Goal: Task Accomplishment & Management: Complete application form

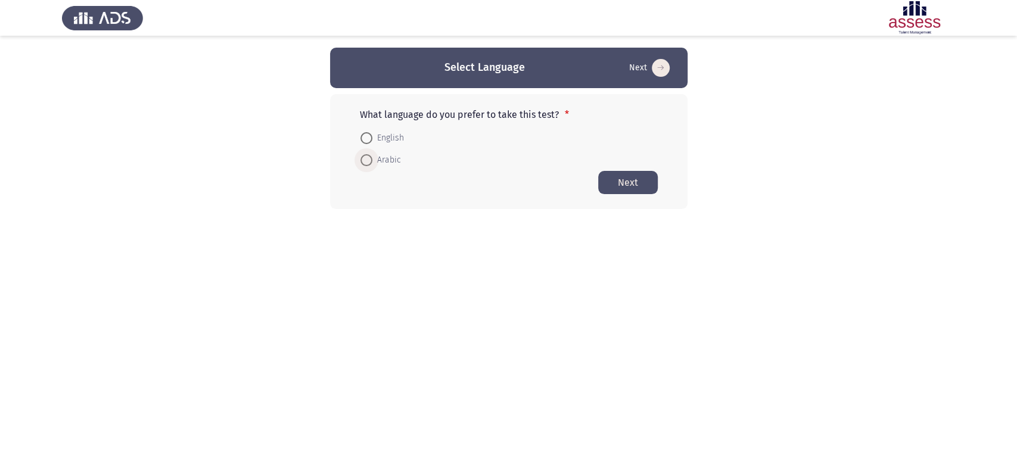
click at [365, 163] on span at bounding box center [366, 160] width 12 height 12
click at [365, 163] on input "Arabic" at bounding box center [366, 160] width 12 height 12
radio input "true"
click at [633, 181] on button "Next" at bounding box center [628, 181] width 60 height 23
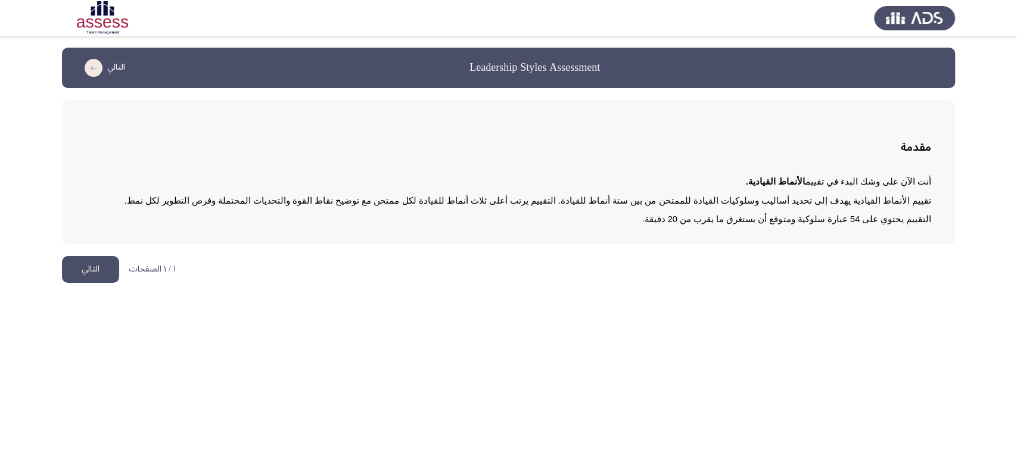
click at [96, 270] on button "التالي" at bounding box center [90, 269] width 57 height 27
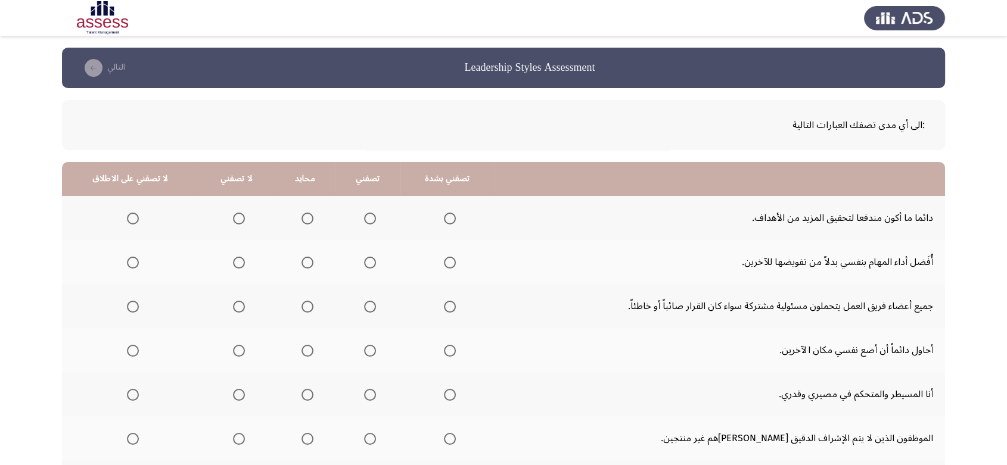
click at [447, 212] on mat-radio-button "Select an option" at bounding box center [447, 218] width 17 height 13
click at [445, 217] on span "Select an option" at bounding box center [450, 219] width 12 height 12
click at [445, 217] on input "Select an option" at bounding box center [450, 219] width 12 height 12
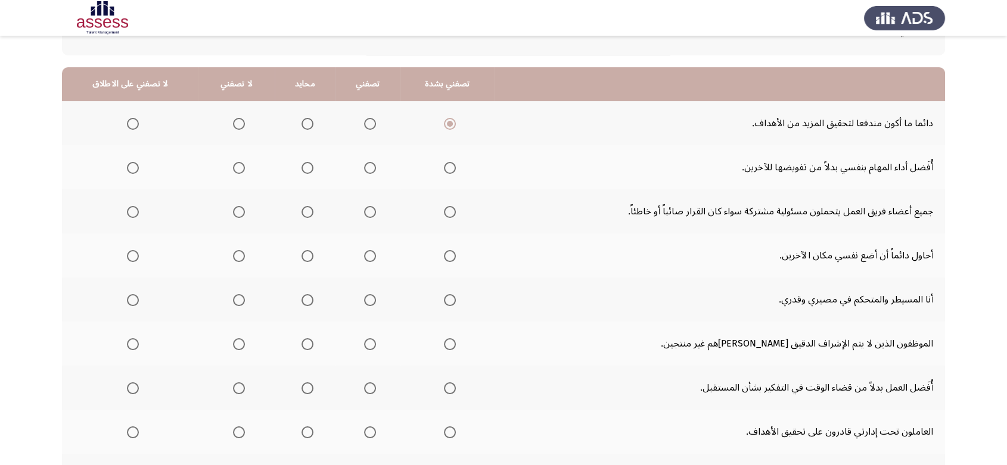
scroll to position [95, 0]
click at [444, 168] on span "Select an option" at bounding box center [450, 167] width 12 height 12
click at [444, 168] on input "Select an option" at bounding box center [450, 167] width 12 height 12
click at [444, 215] on span "Select an option" at bounding box center [450, 212] width 12 height 12
click at [444, 215] on input "Select an option" at bounding box center [450, 212] width 12 height 12
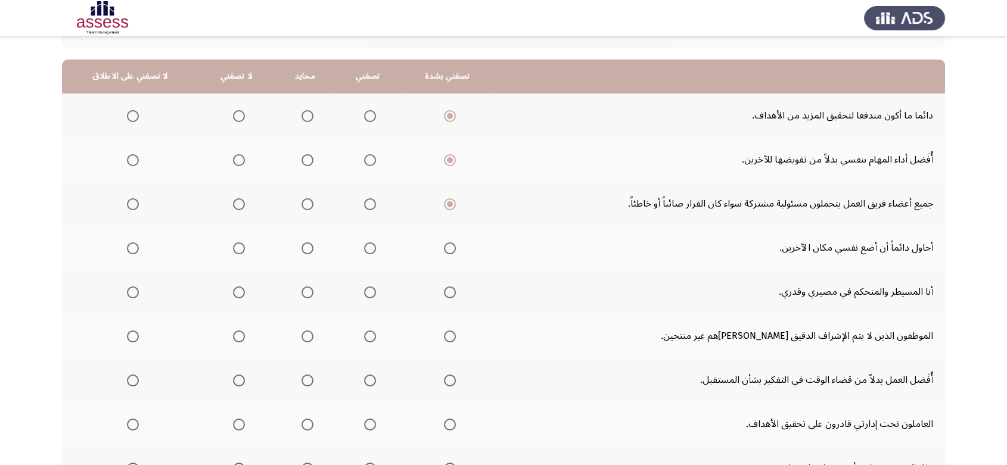
scroll to position [103, 0]
click at [128, 247] on span "Select an option" at bounding box center [133, 248] width 12 height 12
click at [128, 247] on input "Select an option" at bounding box center [133, 248] width 12 height 12
click at [444, 293] on span "Select an option" at bounding box center [450, 292] width 12 height 12
click at [444, 293] on input "Select an option" at bounding box center [450, 292] width 12 height 12
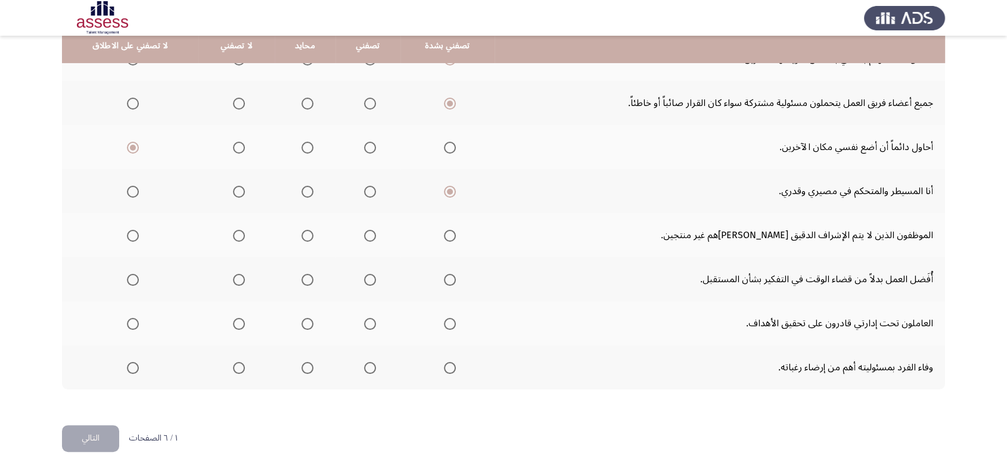
scroll to position [204, 0]
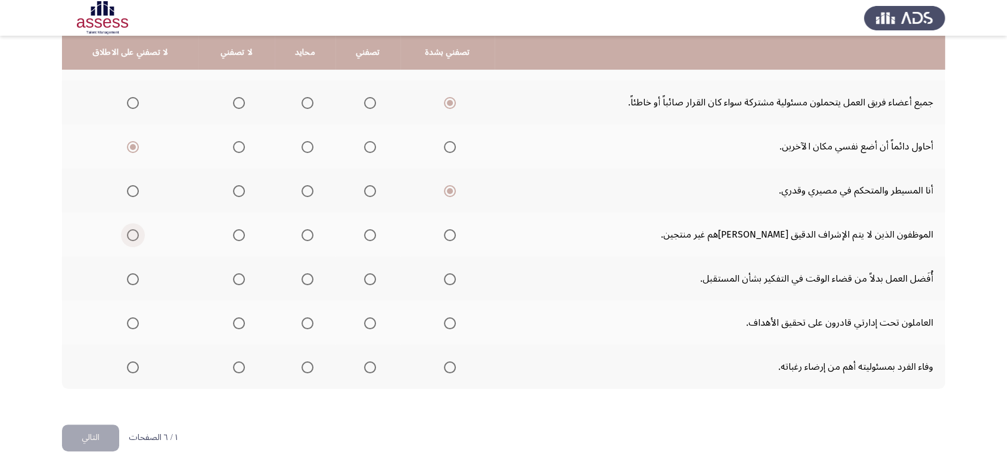
click at [127, 234] on span "Select an option" at bounding box center [133, 235] width 12 height 12
click at [127, 234] on input "Select an option" at bounding box center [133, 235] width 12 height 12
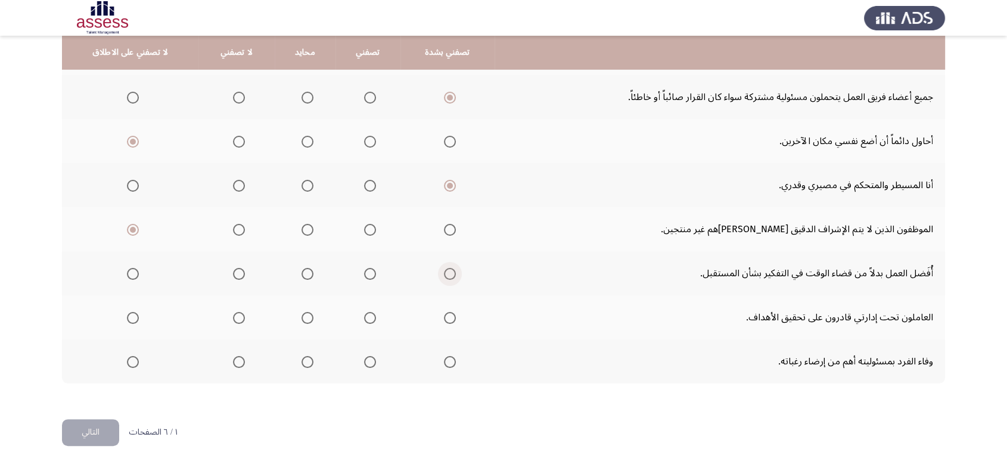
click at [446, 274] on span "Select an option" at bounding box center [450, 274] width 12 height 12
click at [446, 274] on input "Select an option" at bounding box center [450, 274] width 12 height 12
click at [132, 275] on span "Select an option" at bounding box center [133, 274] width 12 height 12
click at [132, 275] on input "Select an option" at bounding box center [133, 274] width 12 height 12
click at [444, 319] on span "Select an option" at bounding box center [450, 318] width 12 height 12
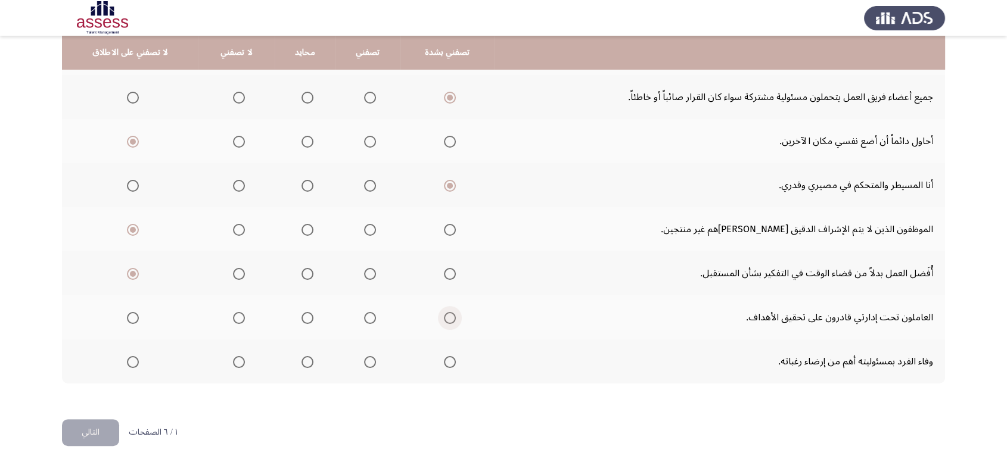
click at [444, 319] on input "Select an option" at bounding box center [450, 318] width 12 height 12
click at [446, 359] on span "Select an option" at bounding box center [450, 362] width 12 height 12
click at [446, 359] on input "Select an option" at bounding box center [450, 362] width 12 height 12
click at [84, 430] on button "التالي" at bounding box center [90, 432] width 57 height 27
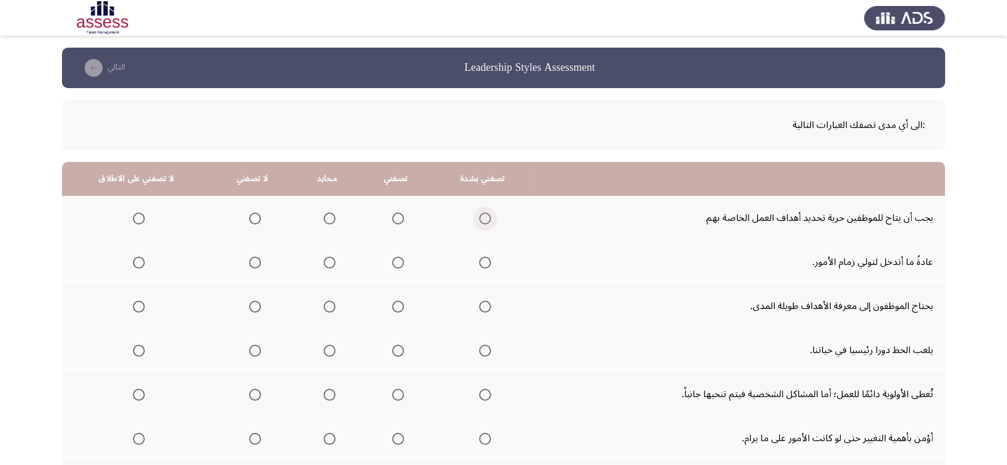
click at [479, 221] on span "Select an option" at bounding box center [485, 219] width 12 height 12
click at [479, 221] on input "Select an option" at bounding box center [485, 219] width 12 height 12
click at [479, 260] on span "Select an option" at bounding box center [485, 263] width 12 height 12
click at [479, 260] on input "Select an option" at bounding box center [485, 263] width 12 height 12
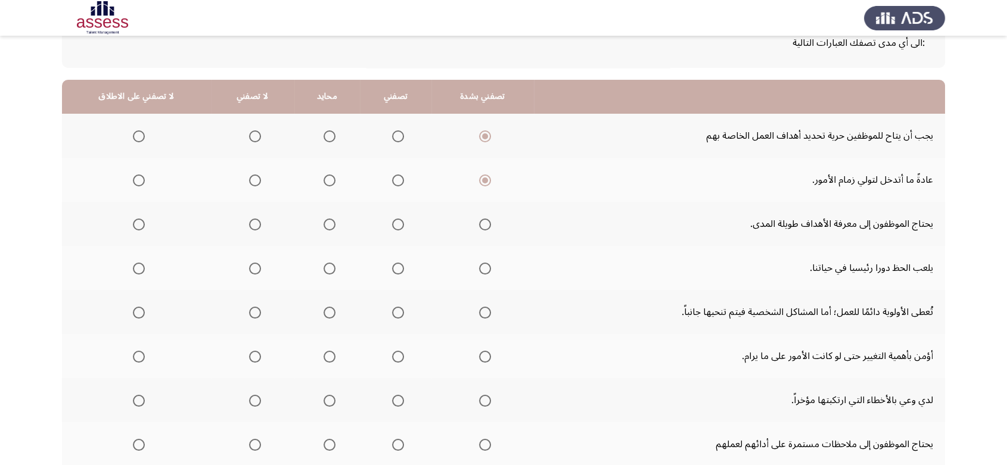
scroll to position [86, 0]
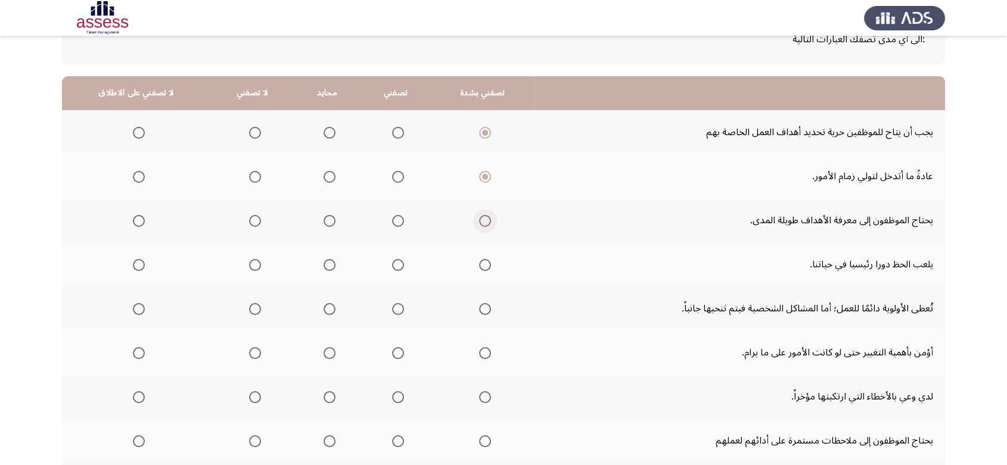
click at [480, 219] on span "Select an option" at bounding box center [485, 221] width 12 height 12
click at [480, 219] on input "Select an option" at bounding box center [485, 221] width 12 height 12
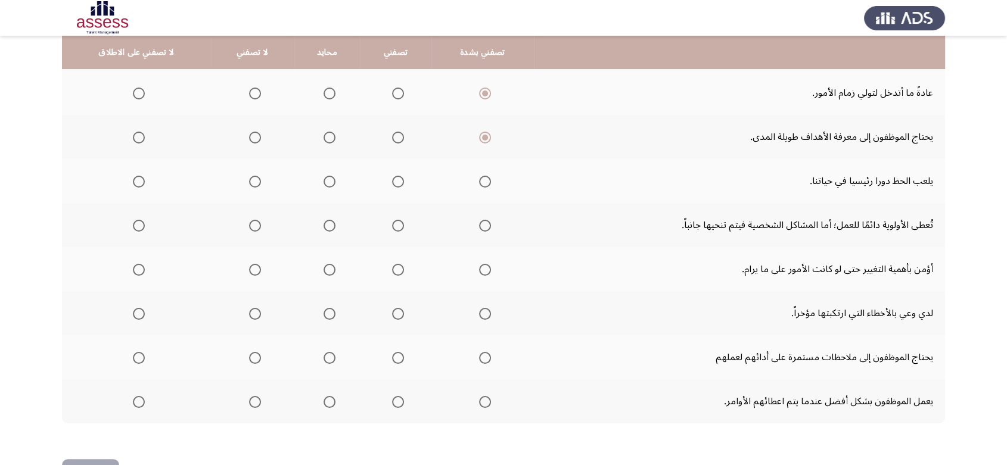
scroll to position [170, 0]
click at [136, 180] on span "Select an option" at bounding box center [139, 181] width 12 height 12
click at [136, 180] on input "Select an option" at bounding box center [139, 181] width 12 height 12
click at [134, 223] on span "Select an option" at bounding box center [139, 225] width 12 height 12
click at [134, 223] on input "Select an option" at bounding box center [139, 225] width 12 height 12
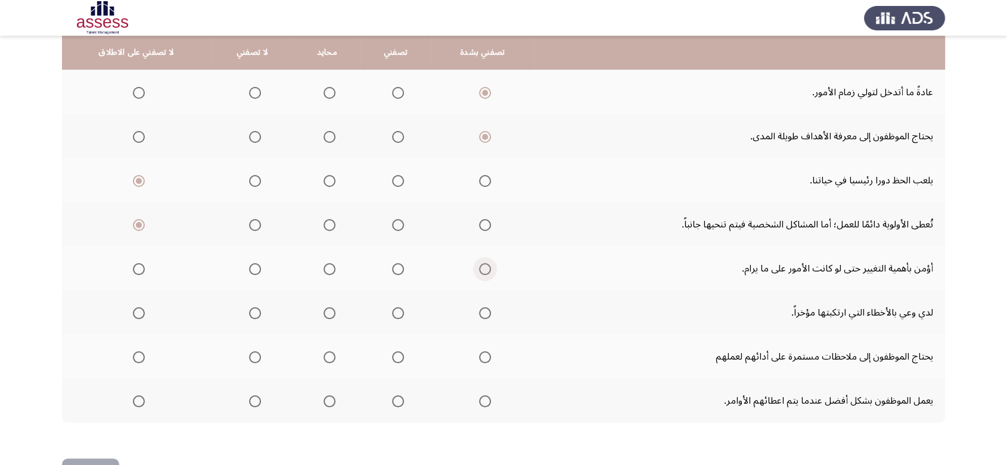
click at [479, 269] on span "Select an option" at bounding box center [485, 269] width 12 height 12
click at [479, 269] on input "Select an option" at bounding box center [485, 269] width 12 height 12
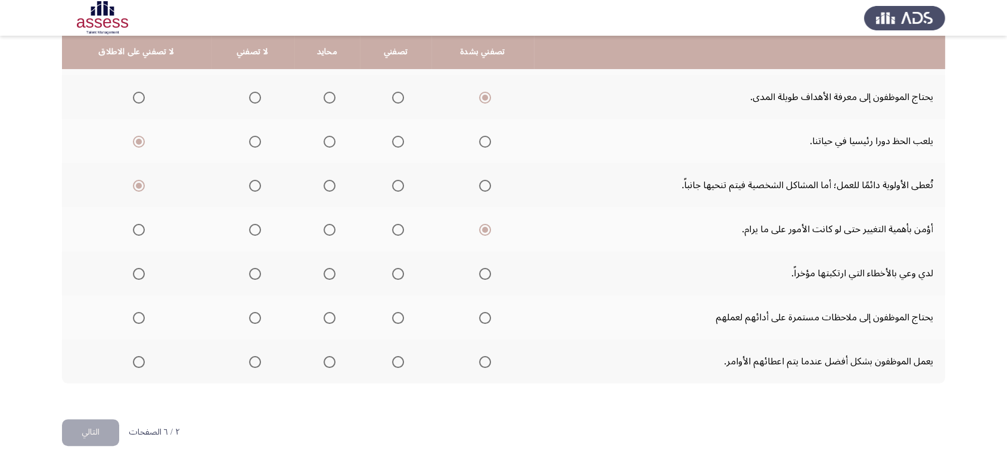
scroll to position [208, 0]
click at [479, 273] on span "Select an option" at bounding box center [485, 275] width 12 height 12
click at [479, 273] on input "Select an option" at bounding box center [485, 275] width 12 height 12
click at [136, 319] on span "Select an option" at bounding box center [139, 319] width 12 height 12
click at [136, 319] on input "Select an option" at bounding box center [139, 319] width 12 height 12
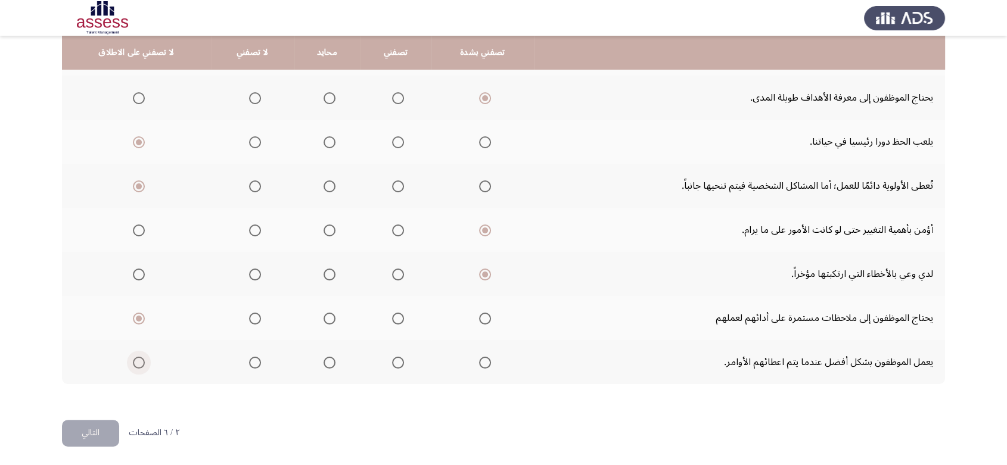
click at [133, 360] on span "Select an option" at bounding box center [139, 363] width 12 height 12
click at [133, 360] on input "Select an option" at bounding box center [139, 363] width 12 height 12
click at [84, 448] on html "Leadership Styles Assessment التالي : الى أي مدى تصفك العبارات التالية تصفني بش…" at bounding box center [503, 130] width 1007 height 676
click at [85, 440] on button "التالي" at bounding box center [90, 433] width 57 height 27
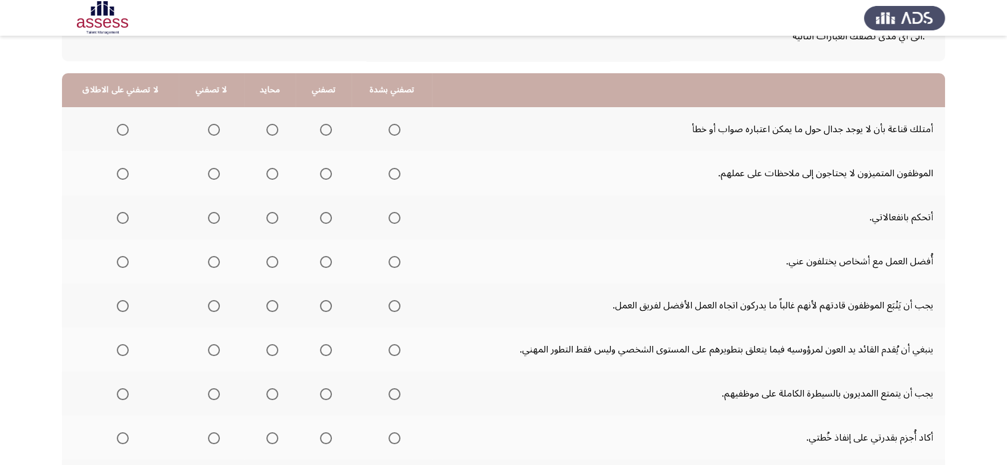
scroll to position [86, 0]
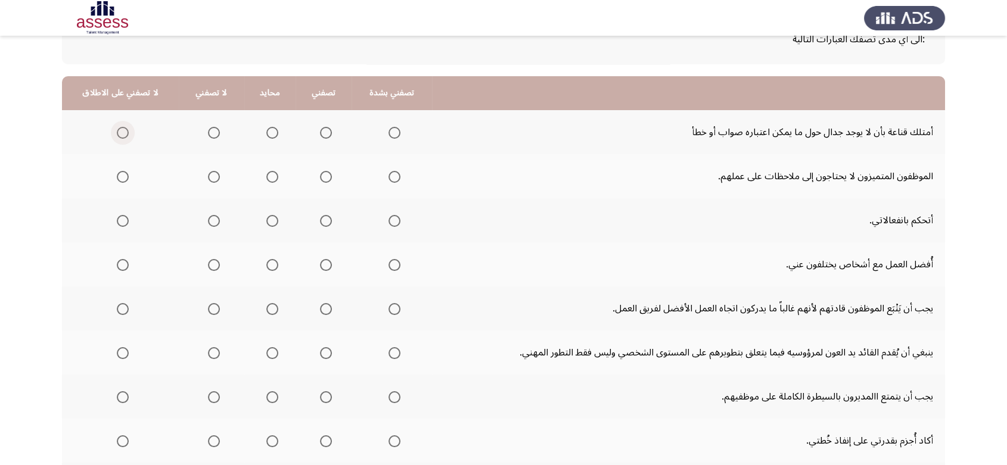
click at [118, 127] on span "Select an option" at bounding box center [123, 133] width 12 height 12
click at [118, 127] on input "Select an option" at bounding box center [123, 133] width 12 height 12
click at [123, 179] on span "Select an option" at bounding box center [123, 177] width 12 height 12
click at [123, 179] on input "Select an option" at bounding box center [123, 177] width 12 height 12
click at [388, 221] on span "Select an option" at bounding box center [394, 221] width 12 height 12
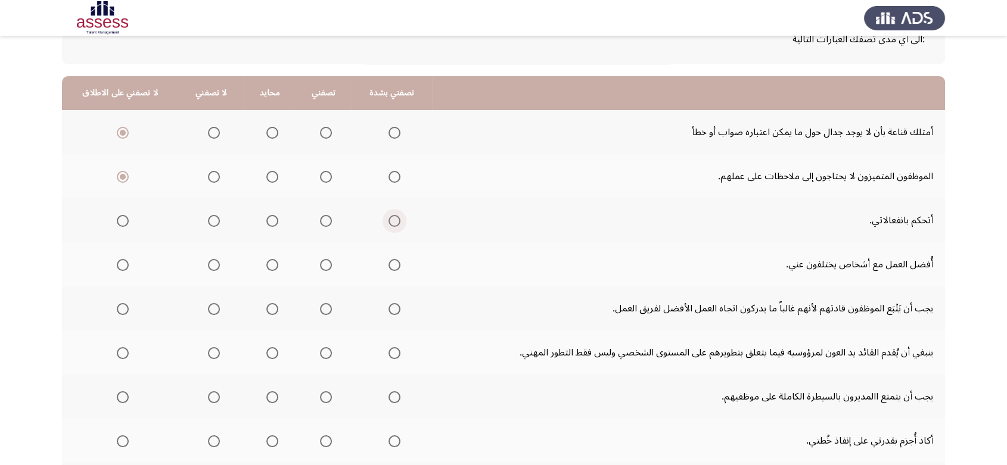
click at [388, 221] on input "Select an option" at bounding box center [394, 221] width 12 height 12
click at [119, 216] on span "Select an option" at bounding box center [123, 221] width 12 height 12
click at [119, 216] on input "Select an option" at bounding box center [123, 221] width 12 height 12
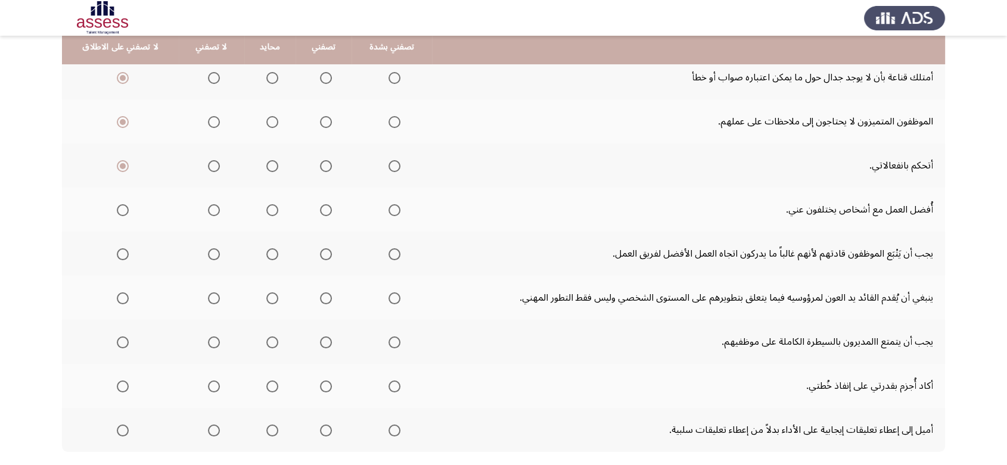
scroll to position [144, 0]
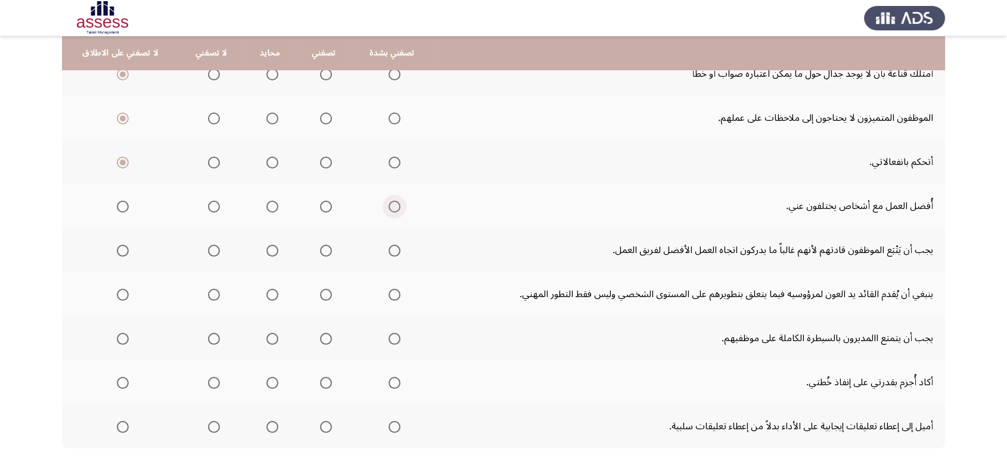
click at [388, 206] on span "Select an option" at bounding box center [394, 207] width 12 height 12
click at [388, 206] on input "Select an option" at bounding box center [394, 207] width 12 height 12
click at [119, 253] on span "Select an option" at bounding box center [123, 251] width 12 height 12
click at [119, 253] on input "Select an option" at bounding box center [123, 251] width 12 height 12
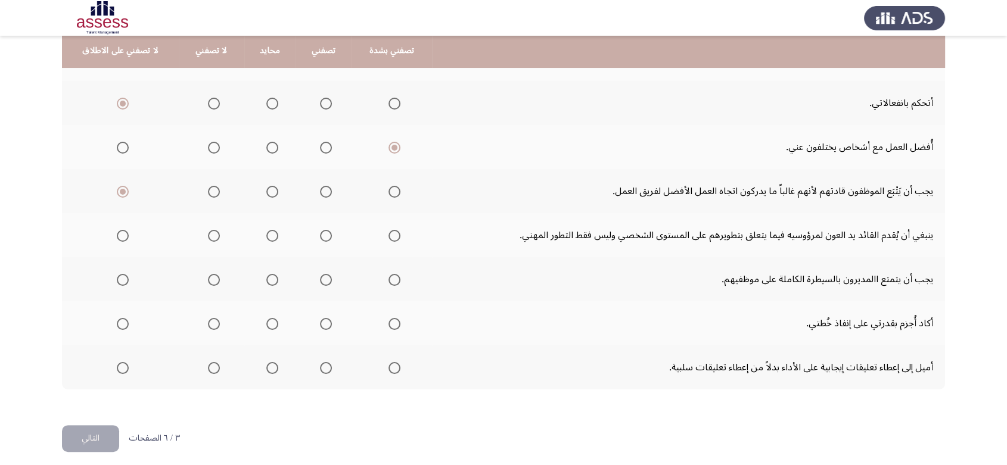
scroll to position [209, 0]
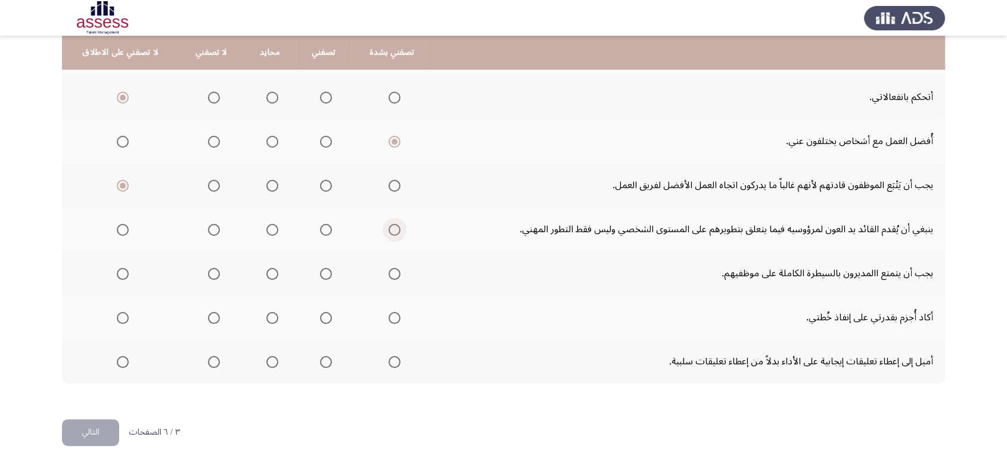
click at [388, 229] on span "Select an option" at bounding box center [394, 230] width 12 height 12
click at [388, 229] on input "Select an option" at bounding box center [394, 230] width 12 height 12
click at [117, 275] on span "Select an option" at bounding box center [123, 274] width 12 height 12
click at [117, 275] on input "Select an option" at bounding box center [123, 274] width 12 height 12
click at [388, 318] on span "Select an option" at bounding box center [394, 318] width 12 height 12
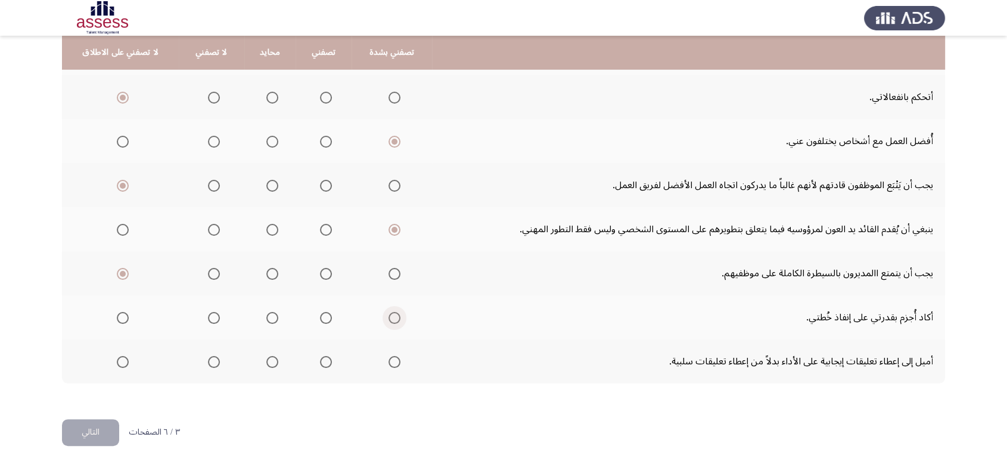
click at [388, 318] on input "Select an option" at bounding box center [394, 318] width 12 height 12
click at [388, 361] on span "Select an option" at bounding box center [394, 362] width 12 height 12
click at [388, 361] on input "Select an option" at bounding box center [394, 362] width 12 height 12
click at [91, 428] on button "التالي" at bounding box center [90, 432] width 57 height 27
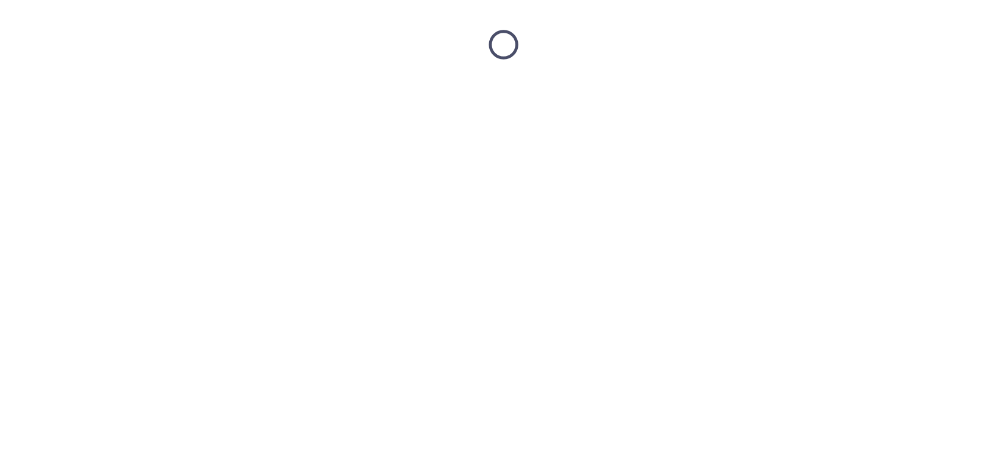
scroll to position [0, 0]
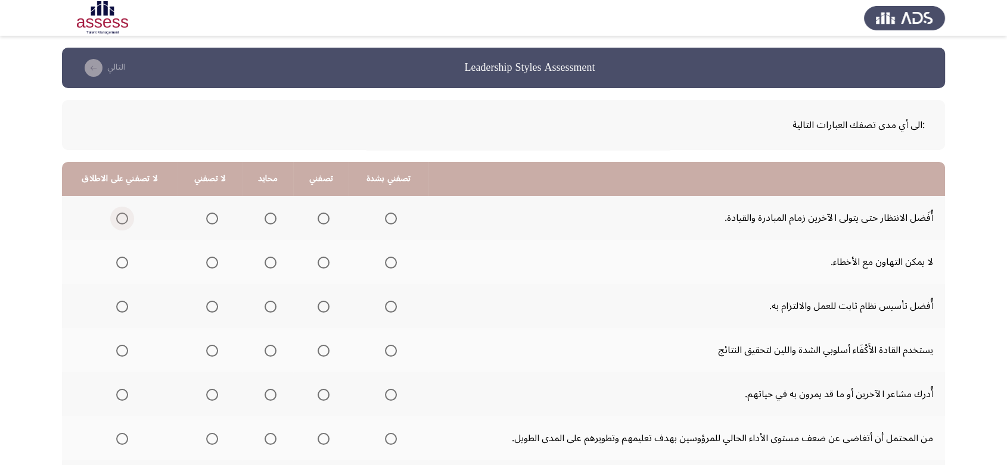
click at [124, 222] on span "Select an option" at bounding box center [122, 219] width 12 height 12
click at [124, 222] on input "Select an option" at bounding box center [122, 219] width 12 height 12
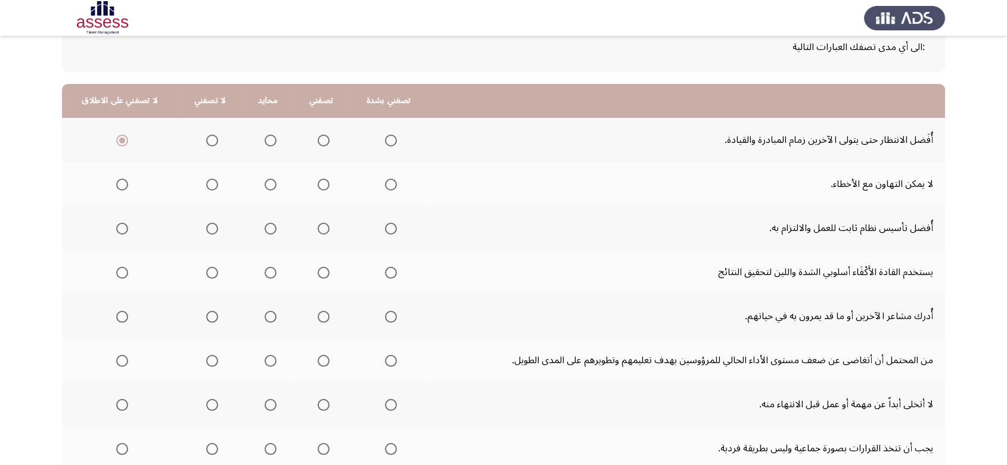
scroll to position [79, 0]
click at [385, 182] on span "Select an option" at bounding box center [391, 184] width 12 height 12
click at [385, 182] on input "Select an option" at bounding box center [391, 184] width 12 height 12
click at [119, 180] on span "Select an option" at bounding box center [122, 184] width 12 height 12
click at [119, 180] on input "Select an option" at bounding box center [122, 184] width 12 height 12
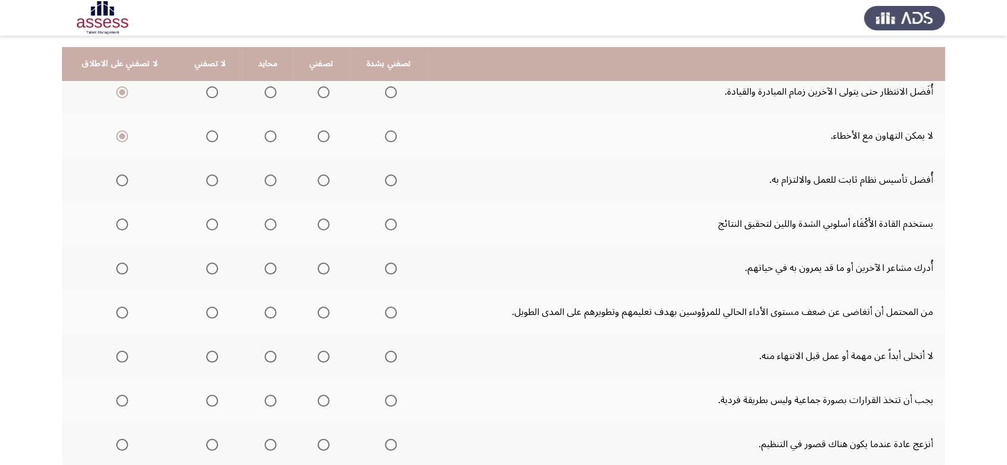
scroll to position [139, 0]
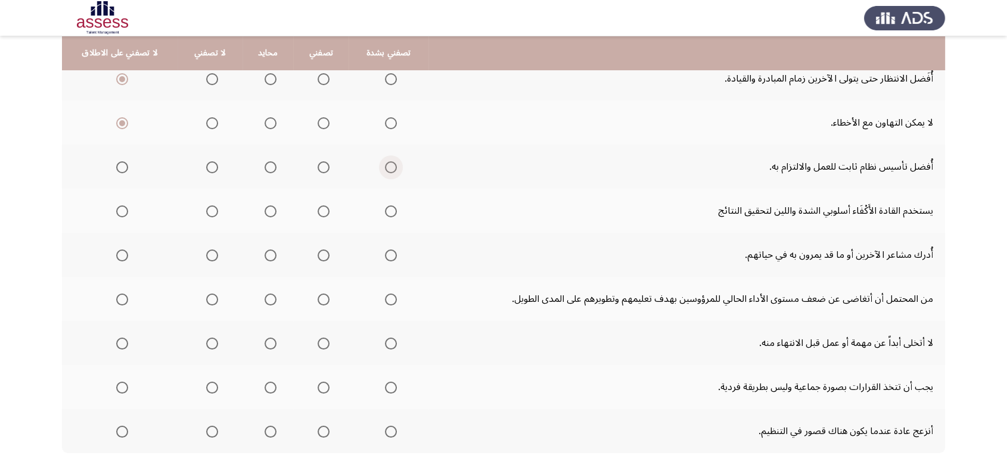
click at [385, 169] on span "Select an option" at bounding box center [391, 167] width 12 height 12
click at [385, 169] on input "Select an option" at bounding box center [391, 167] width 12 height 12
click at [122, 165] on span "Select an option" at bounding box center [122, 167] width 12 height 12
click at [122, 165] on input "Select an option" at bounding box center [122, 167] width 12 height 12
click at [387, 208] on span "Select an option" at bounding box center [391, 212] width 12 height 12
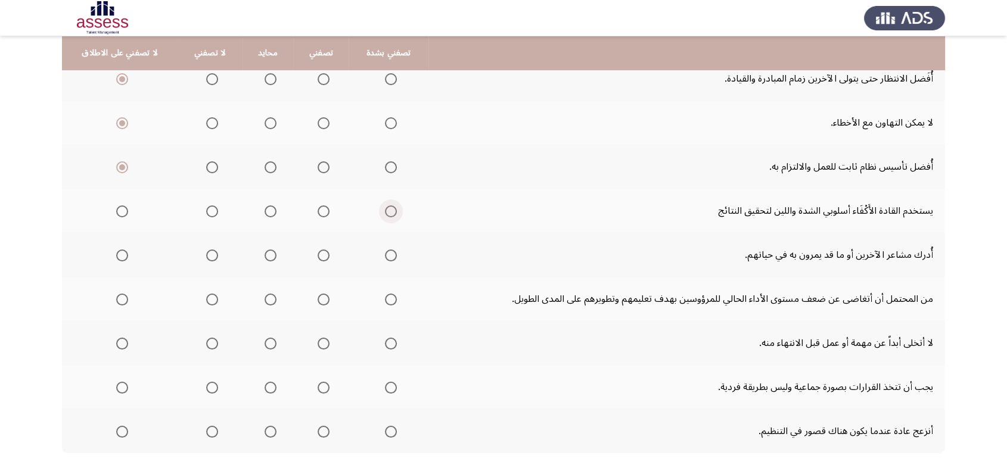
click at [387, 208] on input "Select an option" at bounding box center [391, 212] width 12 height 12
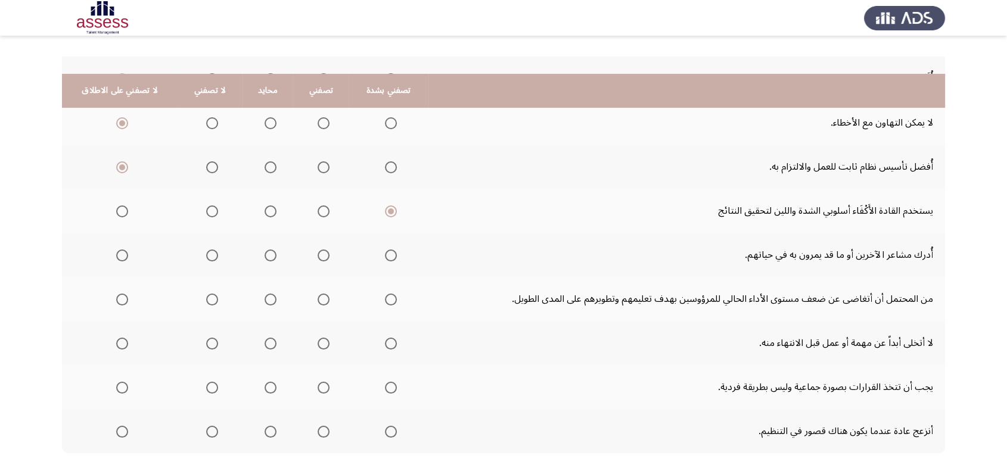
scroll to position [209, 0]
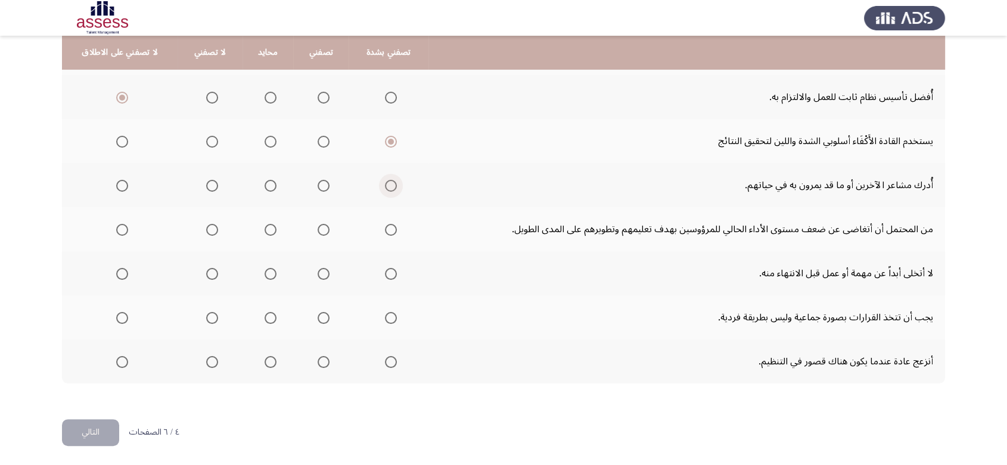
click at [387, 180] on span "Select an option" at bounding box center [391, 186] width 12 height 12
click at [387, 180] on input "Select an option" at bounding box center [391, 186] width 12 height 12
click at [391, 228] on span "Select an option" at bounding box center [391, 230] width 12 height 12
click at [391, 228] on input "Select an option" at bounding box center [391, 230] width 12 height 12
click at [270, 229] on span "Select an option" at bounding box center [270, 230] width 12 height 12
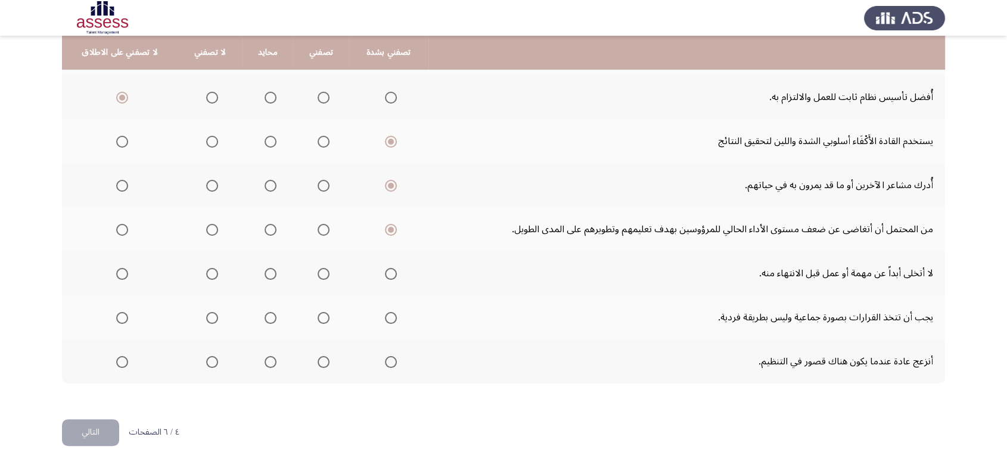
click at [270, 229] on input "Select an option" at bounding box center [270, 230] width 12 height 12
click at [390, 274] on span "Select an option" at bounding box center [391, 274] width 12 height 12
click at [390, 274] on input "Select an option" at bounding box center [391, 274] width 12 height 12
click at [387, 323] on mat-radio-group "Select an option" at bounding box center [388, 317] width 17 height 20
click at [387, 320] on span "Select an option" at bounding box center [391, 318] width 12 height 12
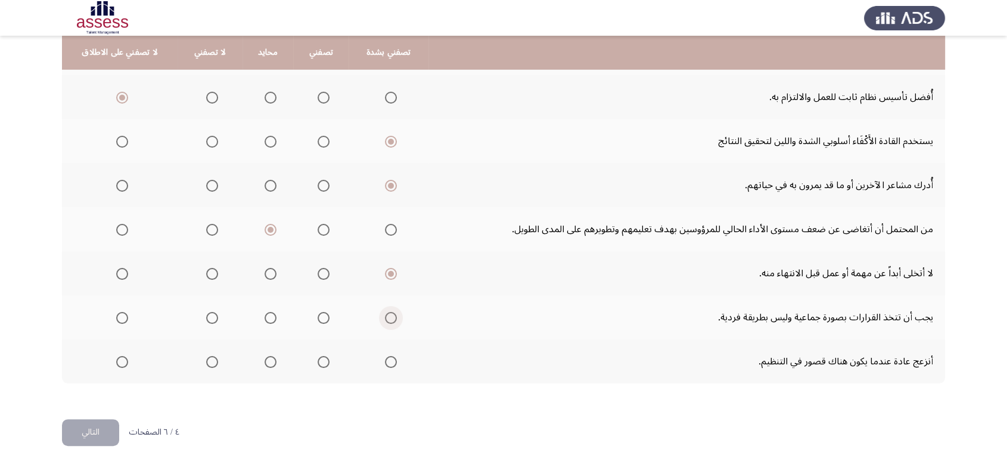
click at [387, 320] on input "Select an option" at bounding box center [391, 318] width 12 height 12
click at [388, 363] on span "Select an option" at bounding box center [391, 362] width 12 height 12
click at [388, 363] on input "Select an option" at bounding box center [391, 362] width 12 height 12
click at [94, 427] on button "التالي" at bounding box center [90, 432] width 57 height 27
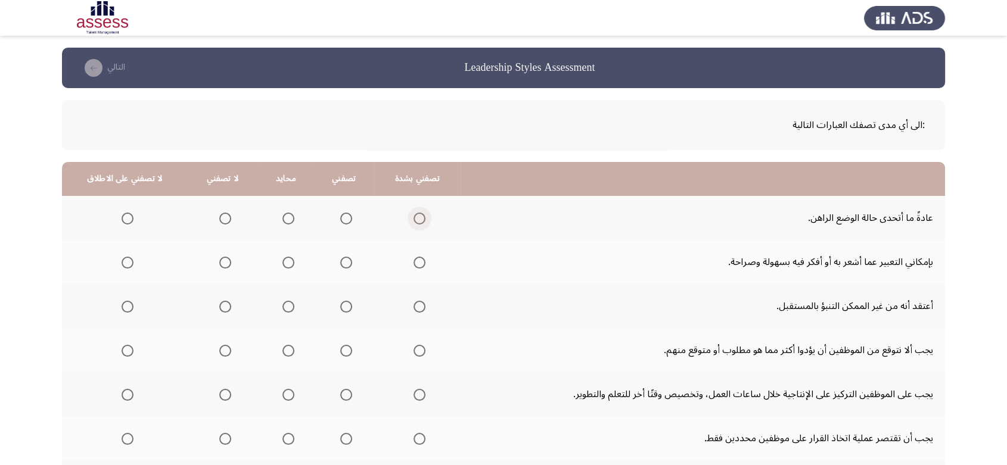
click at [415, 215] on span "Select an option" at bounding box center [419, 219] width 12 height 12
click at [415, 215] on input "Select an option" at bounding box center [419, 219] width 12 height 12
click at [415, 264] on span "Select an option" at bounding box center [419, 263] width 12 height 12
click at [415, 264] on input "Select an option" at bounding box center [419, 263] width 12 height 12
click at [128, 305] on span "Select an option" at bounding box center [128, 307] width 12 height 12
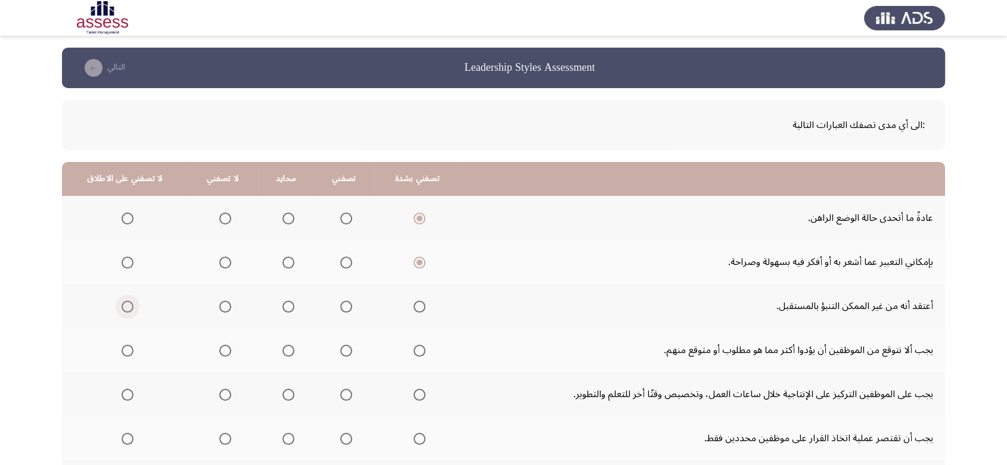
click at [128, 305] on input "Select an option" at bounding box center [128, 307] width 12 height 12
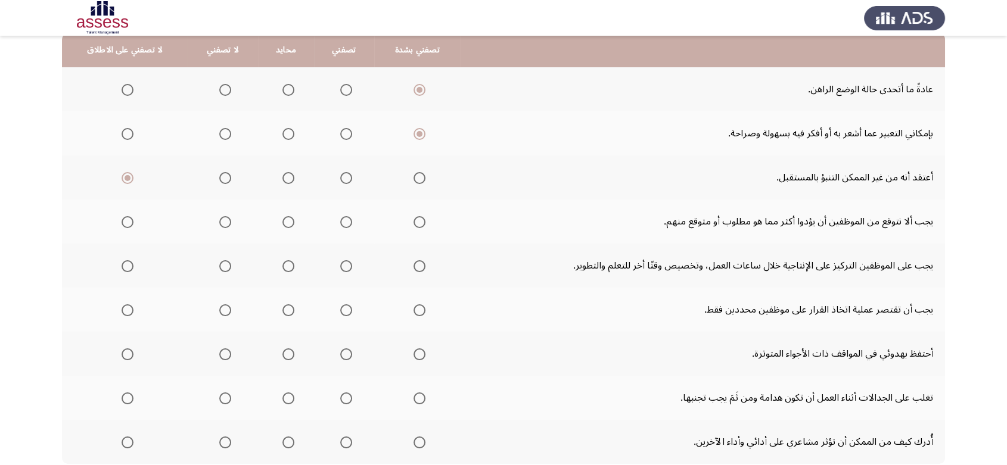
scroll to position [129, 0]
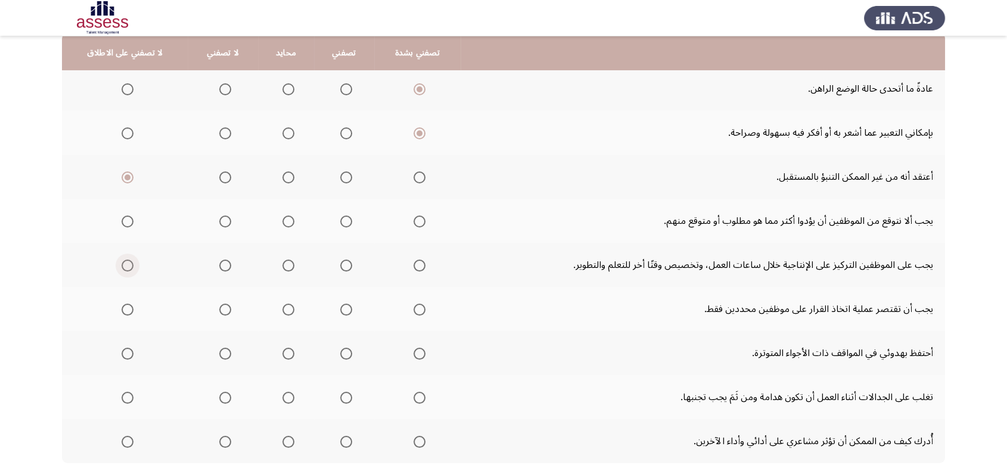
click at [125, 261] on span "Select an option" at bounding box center [128, 266] width 12 height 12
click at [125, 261] on input "Select an option" at bounding box center [128, 266] width 12 height 12
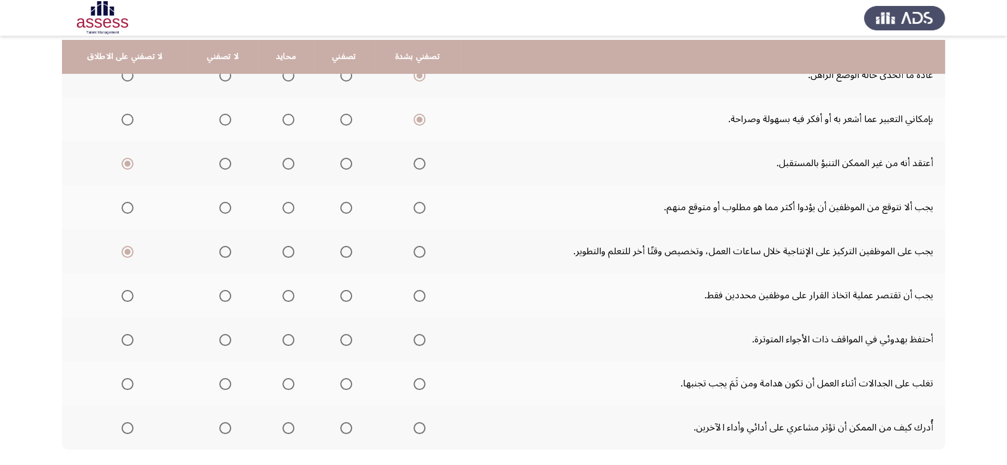
scroll to position [142, 0]
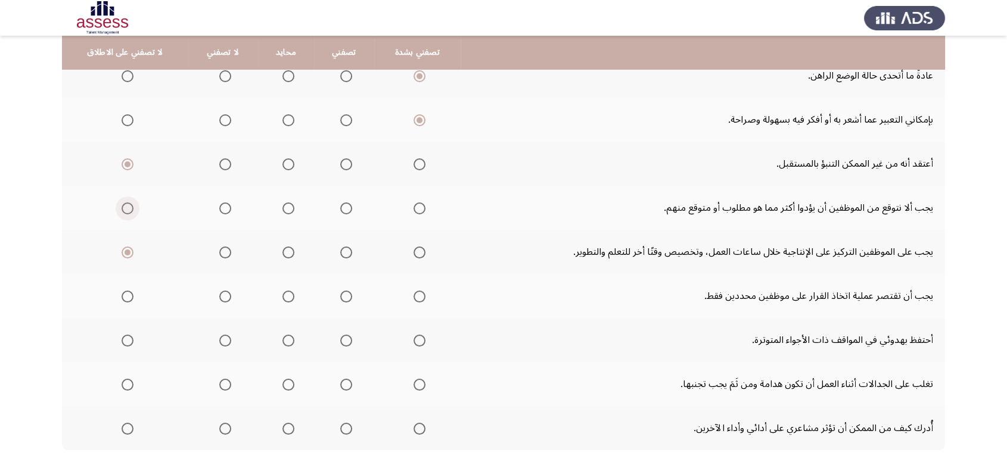
click at [124, 210] on span "Select an option" at bounding box center [128, 209] width 12 height 12
click at [124, 210] on input "Select an option" at bounding box center [128, 209] width 12 height 12
click at [414, 250] on span "Select an option" at bounding box center [419, 253] width 12 height 12
click at [414, 250] on input "Select an option" at bounding box center [419, 253] width 12 height 12
click at [124, 295] on span "Select an option" at bounding box center [128, 297] width 12 height 12
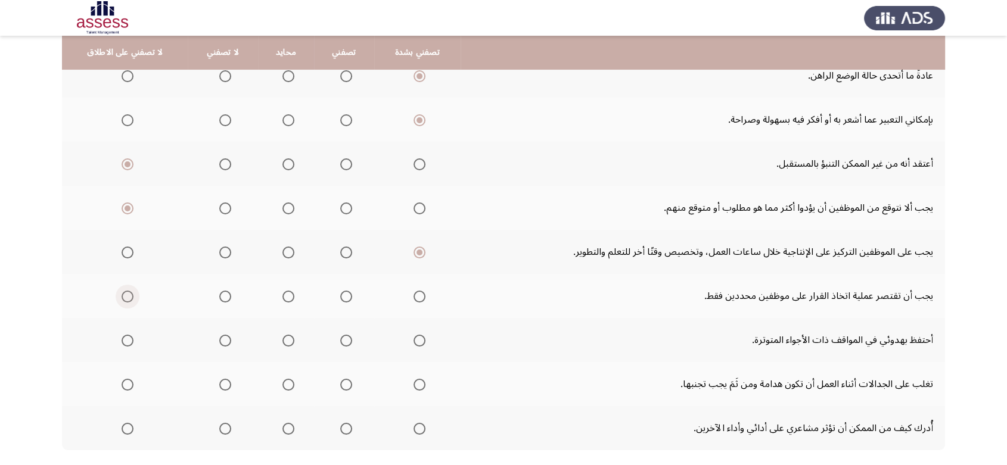
click at [124, 295] on input "Select an option" at bounding box center [128, 297] width 12 height 12
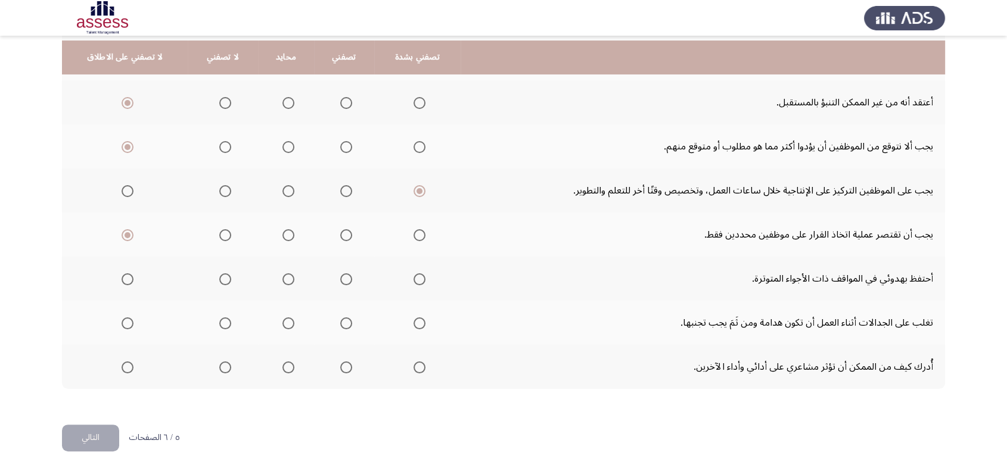
scroll to position [209, 0]
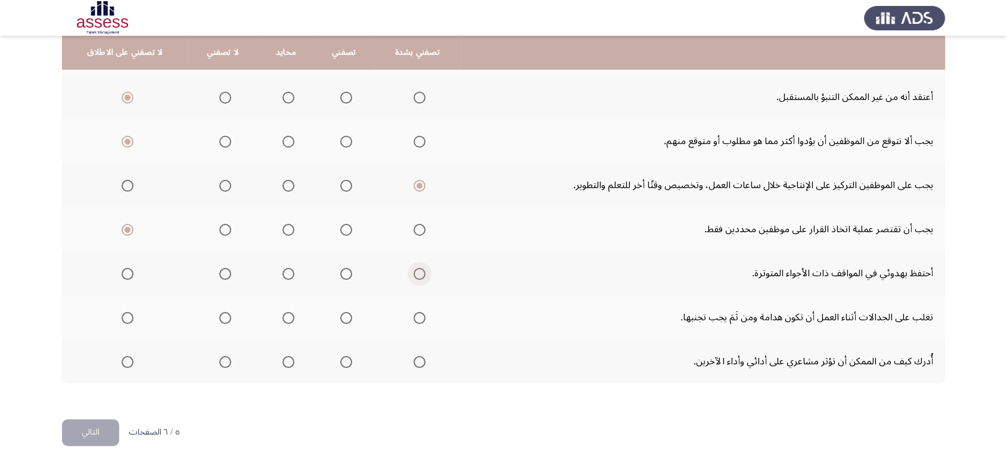
click at [418, 276] on span "Select an option" at bounding box center [419, 274] width 12 height 12
click at [418, 276] on input "Select an option" at bounding box center [419, 274] width 12 height 12
click at [415, 319] on span "Select an option" at bounding box center [419, 318] width 12 height 12
click at [415, 319] on input "Select an option" at bounding box center [419, 318] width 12 height 12
click at [126, 275] on span "Select an option" at bounding box center [128, 274] width 12 height 12
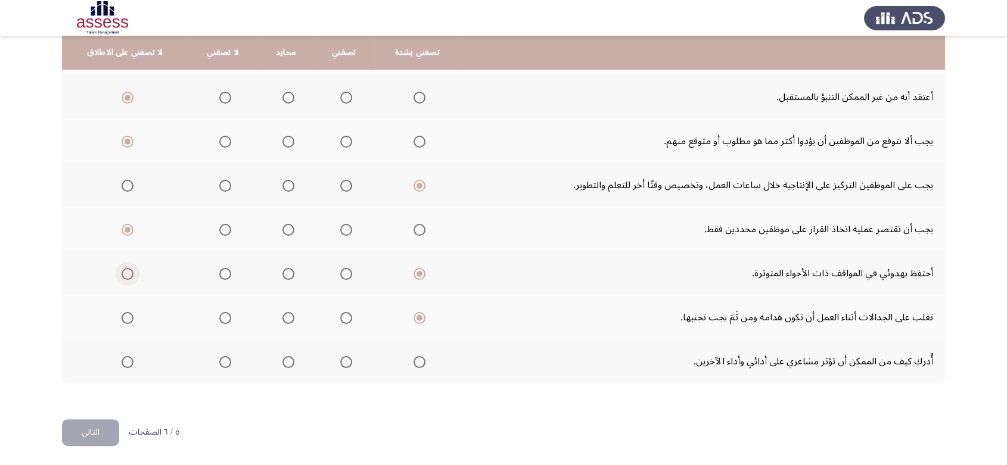
click at [126, 275] on input "Select an option" at bounding box center [128, 274] width 12 height 12
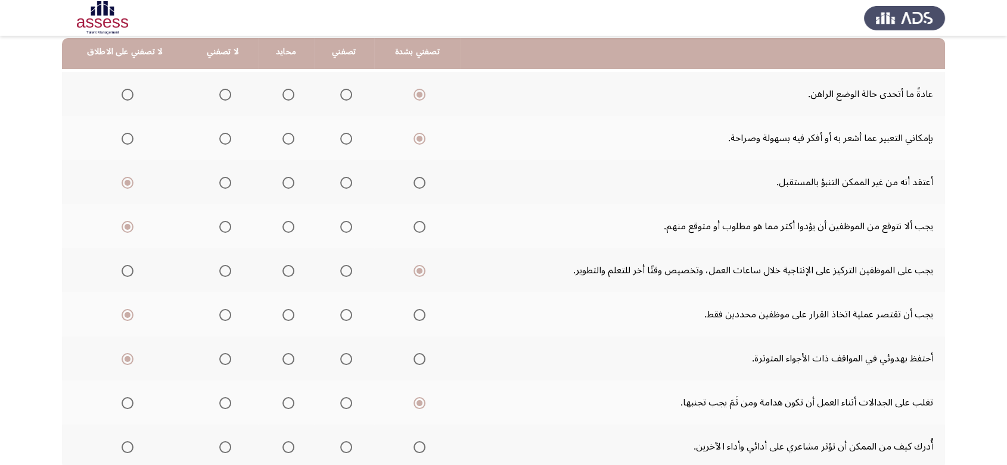
scroll to position [123, 0]
click at [124, 138] on span "Select an option" at bounding box center [128, 139] width 12 height 12
click at [124, 138] on input "Select an option" at bounding box center [128, 139] width 12 height 12
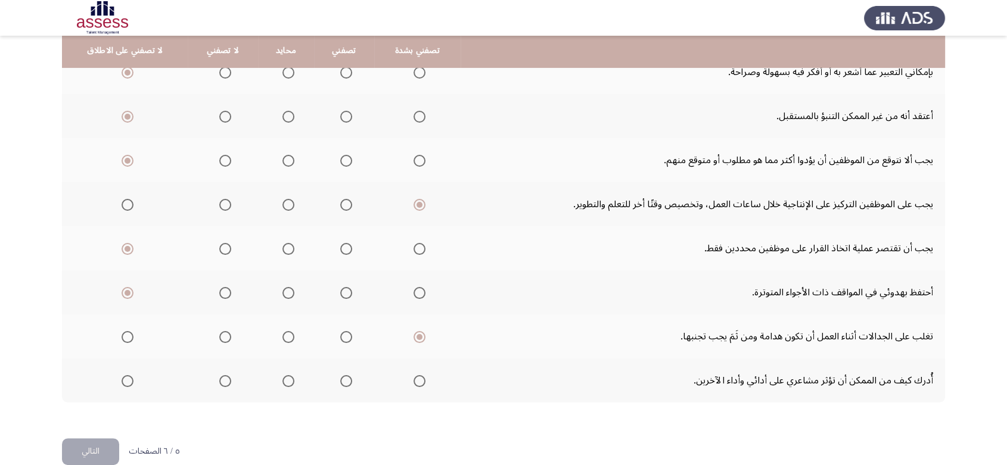
scroll to position [209, 0]
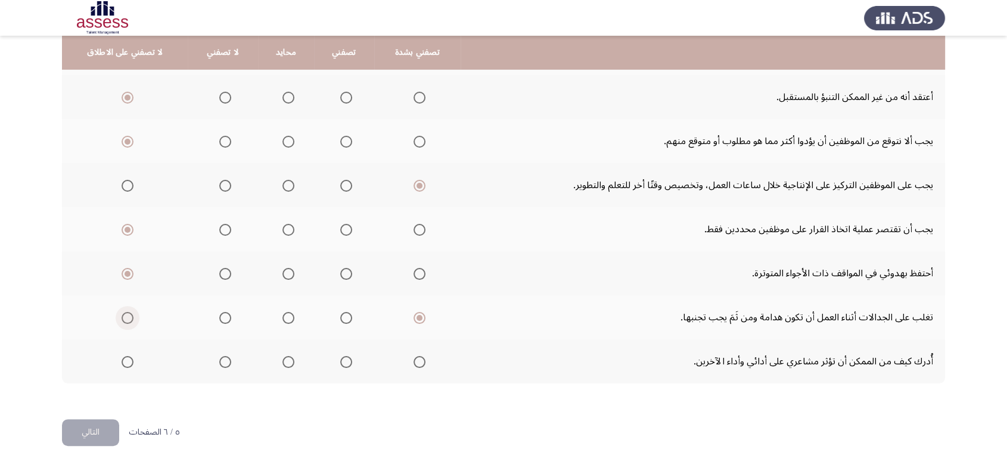
click at [122, 316] on span "Select an option" at bounding box center [128, 318] width 12 height 12
click at [122, 316] on input "Select an option" at bounding box center [128, 318] width 12 height 12
click at [125, 357] on span "Select an option" at bounding box center [128, 362] width 12 height 12
click at [125, 357] on input "Select an option" at bounding box center [128, 362] width 12 height 12
click at [94, 430] on button "التالي" at bounding box center [90, 432] width 57 height 27
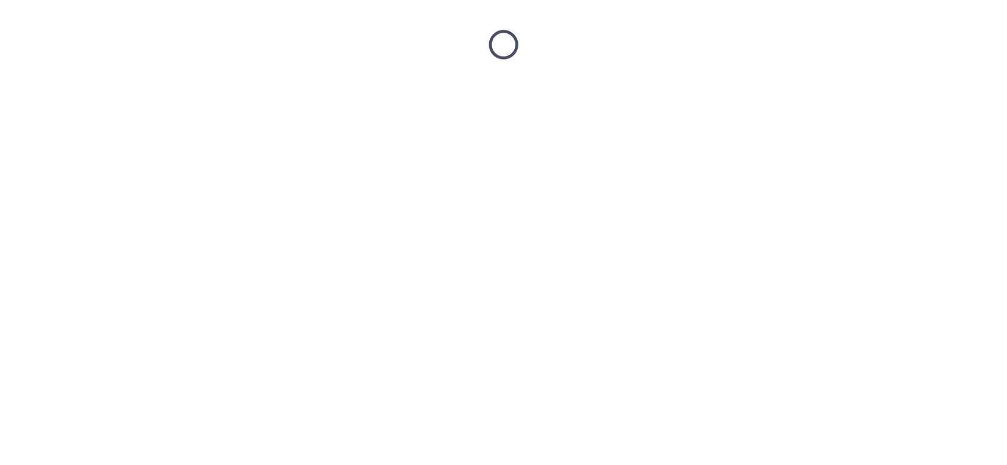
scroll to position [0, 0]
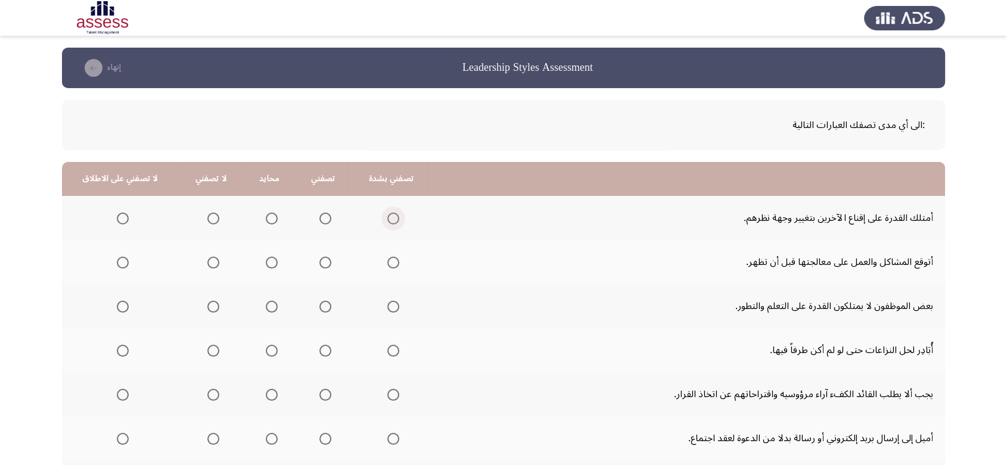
click at [387, 221] on span "Select an option" at bounding box center [393, 219] width 12 height 12
click at [387, 221] on input "Select an option" at bounding box center [393, 219] width 12 height 12
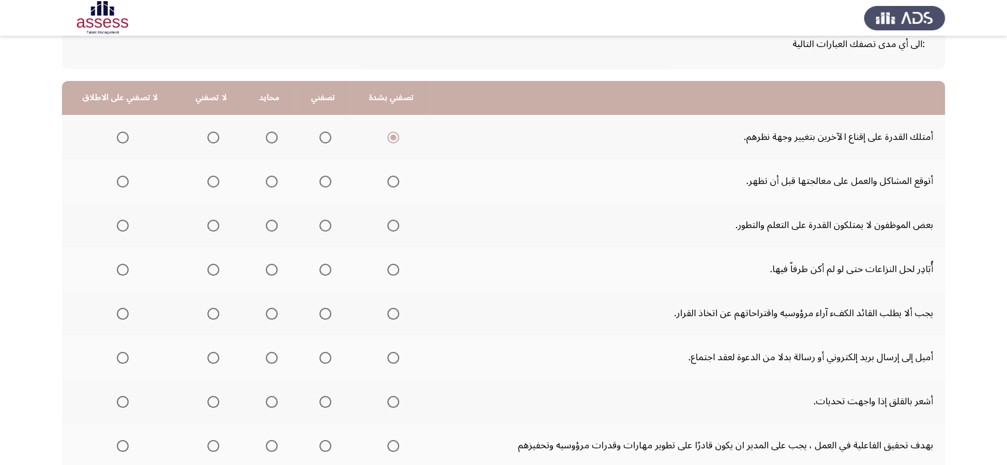
scroll to position [82, 0]
click at [387, 175] on span "Select an option" at bounding box center [393, 181] width 12 height 12
click at [387, 175] on input "Select an option" at bounding box center [393, 181] width 12 height 12
click at [117, 227] on span "Select an option" at bounding box center [123, 225] width 12 height 12
click at [117, 227] on input "Select an option" at bounding box center [123, 225] width 12 height 12
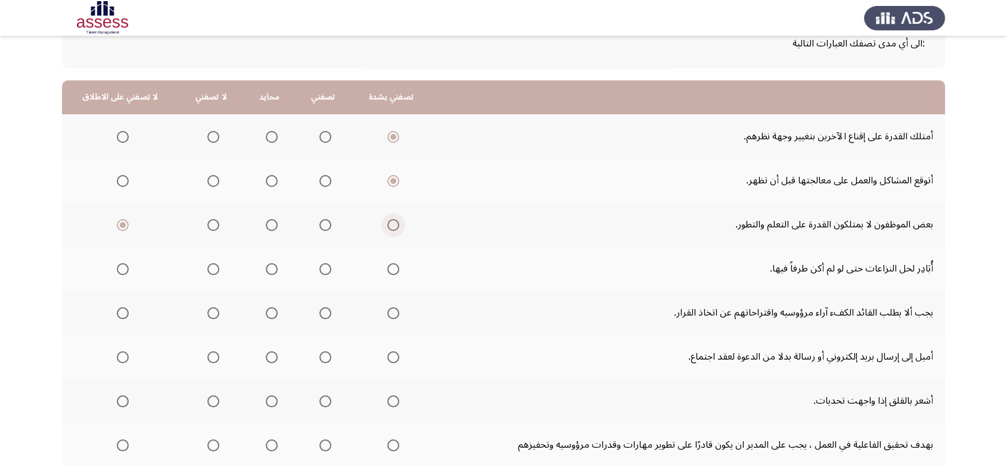
click at [390, 223] on span "Select an option" at bounding box center [393, 225] width 12 height 12
click at [390, 223] on input "Select an option" at bounding box center [393, 225] width 12 height 12
click at [387, 273] on span "Select an option" at bounding box center [393, 269] width 12 height 12
click at [387, 273] on input "Select an option" at bounding box center [393, 269] width 12 height 12
click at [124, 269] on span "Select an option" at bounding box center [123, 269] width 12 height 12
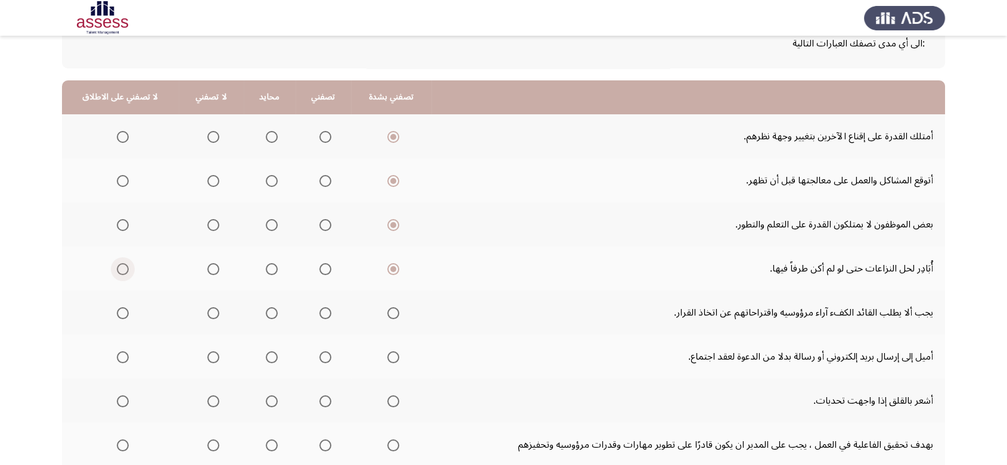
click at [124, 269] on input "Select an option" at bounding box center [123, 269] width 12 height 12
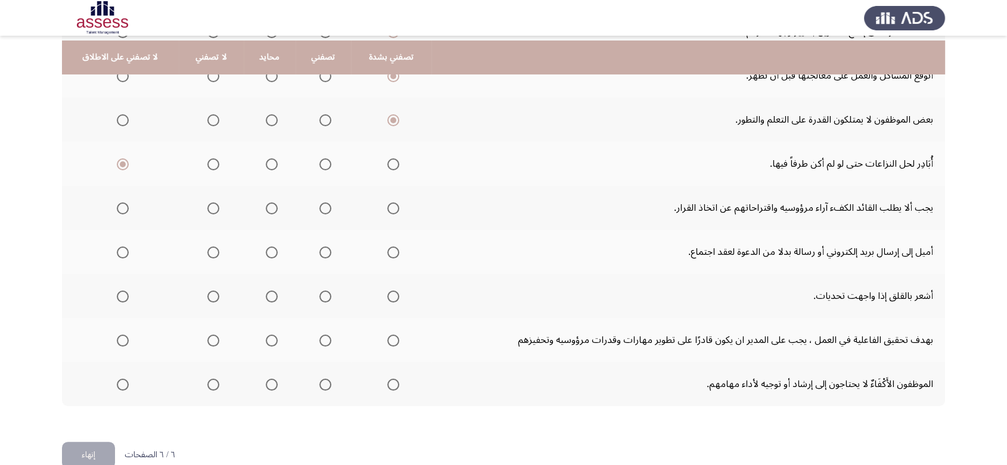
scroll to position [191, 0]
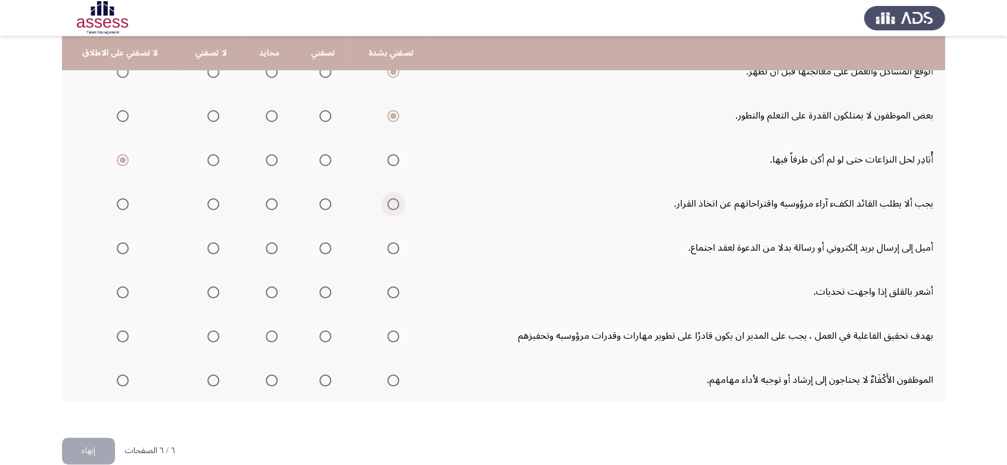
click at [388, 201] on span "Select an option" at bounding box center [393, 204] width 12 height 12
click at [388, 201] on input "Select an option" at bounding box center [393, 204] width 12 height 12
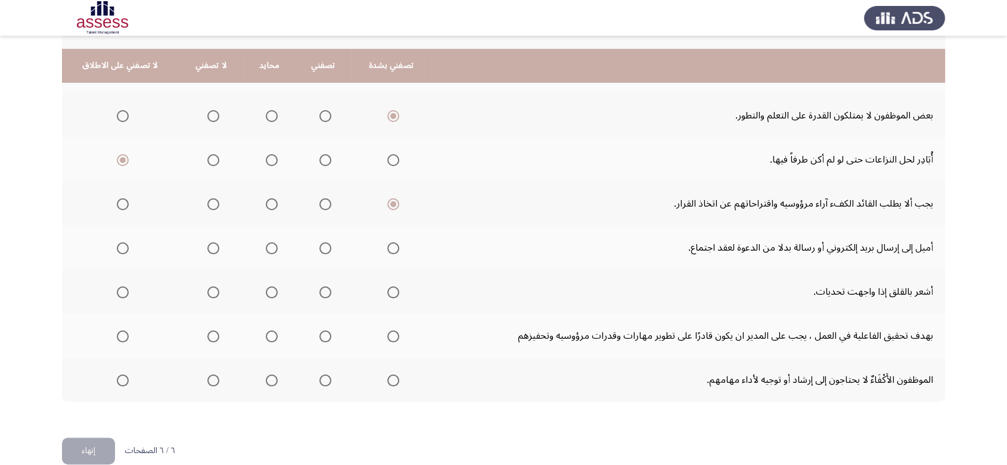
scroll to position [209, 0]
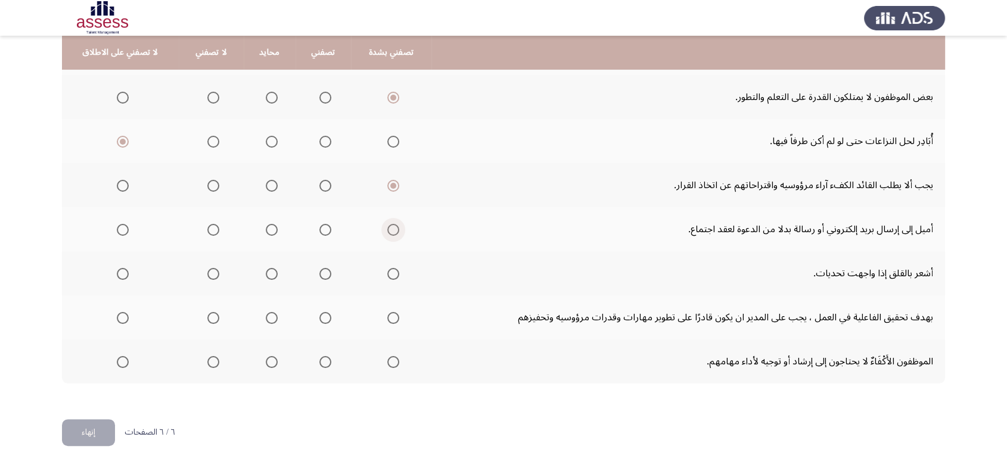
click at [387, 224] on span "Select an option" at bounding box center [393, 230] width 12 height 12
click at [387, 224] on input "Select an option" at bounding box center [393, 230] width 12 height 12
click at [120, 228] on span "Select an option" at bounding box center [123, 230] width 12 height 12
click at [120, 228] on input "Select an option" at bounding box center [123, 230] width 12 height 12
click at [390, 271] on span "Select an option" at bounding box center [393, 274] width 12 height 12
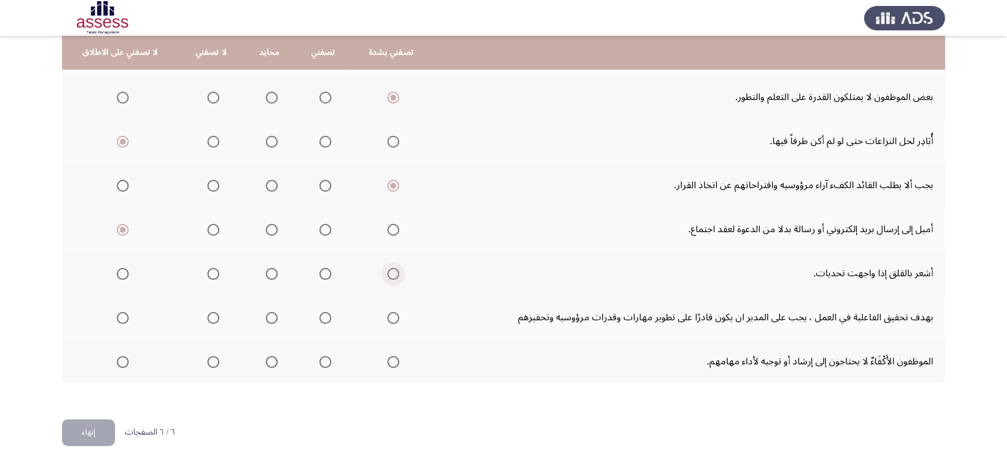
click at [390, 271] on input "Select an option" at bounding box center [393, 274] width 12 height 12
click at [117, 276] on span "Select an option" at bounding box center [123, 274] width 12 height 12
click at [117, 276] on input "Select an option" at bounding box center [123, 274] width 12 height 12
click at [388, 279] on mat-radio-group "Select an option" at bounding box center [390, 273] width 17 height 20
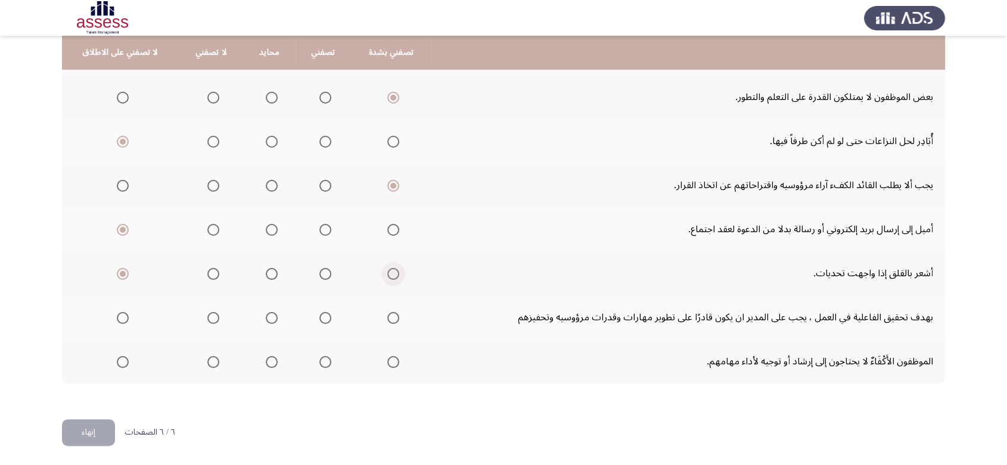
click at [387, 270] on span "Select an option" at bounding box center [393, 274] width 12 height 12
click at [387, 270] on input "Select an option" at bounding box center [393, 274] width 12 height 12
click at [387, 315] on span "Select an option" at bounding box center [393, 318] width 12 height 12
click at [387, 315] on input "Select an option" at bounding box center [393, 318] width 12 height 12
click at [387, 361] on span "Select an option" at bounding box center [393, 362] width 12 height 12
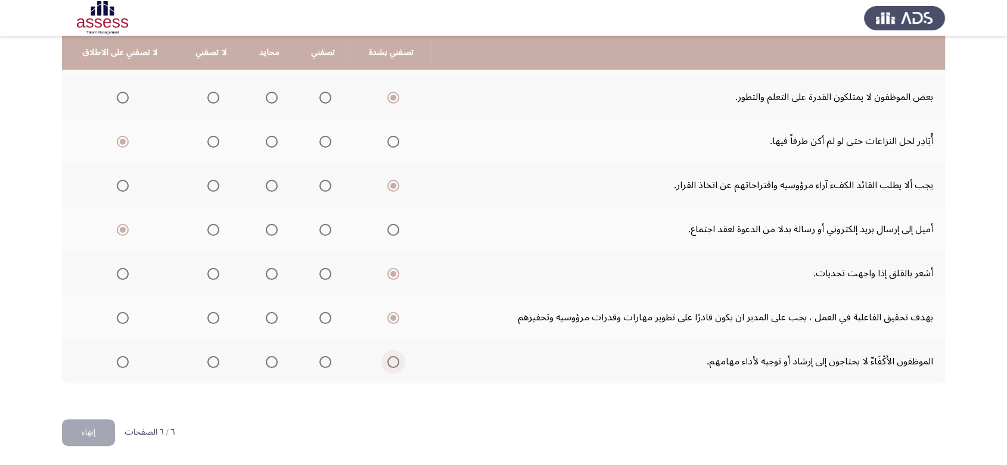
click at [387, 361] on input "Select an option" at bounding box center [393, 362] width 12 height 12
click at [89, 425] on button "إنهاء" at bounding box center [88, 432] width 53 height 27
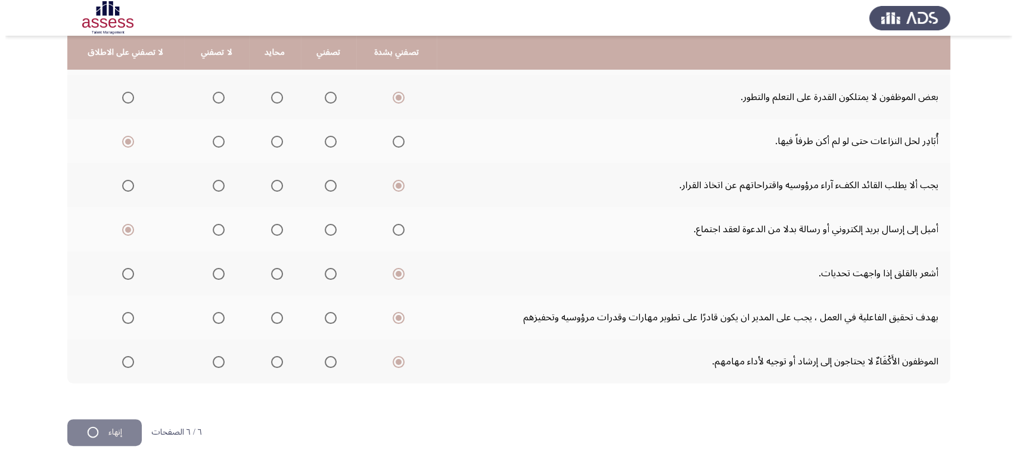
scroll to position [0, 0]
